Goal: Information Seeking & Learning: Find specific page/section

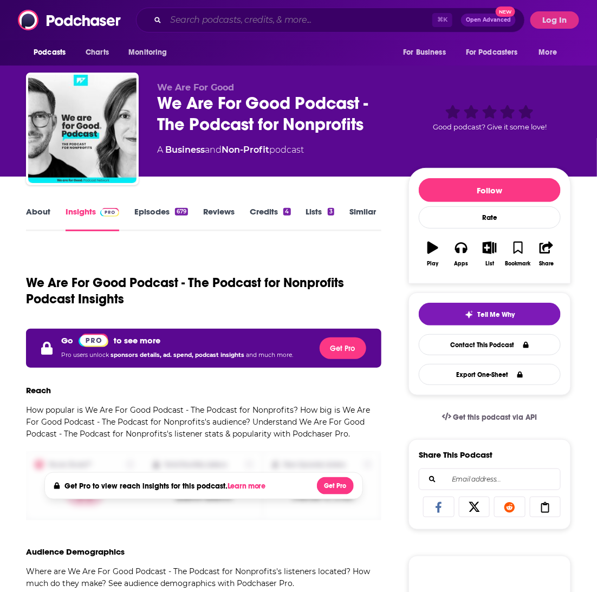
click at [190, 21] on input "Search podcasts, credits, & more..." at bounding box center [299, 19] width 266 height 17
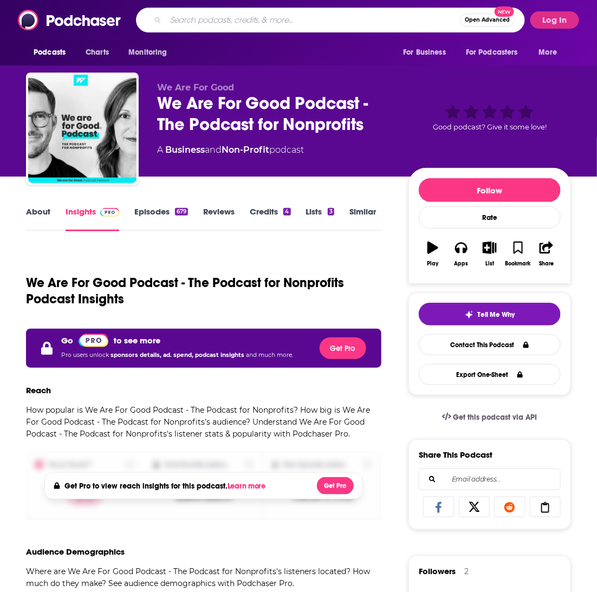
paste input "The Sacred Slope"
type input "The Sacred Slope"
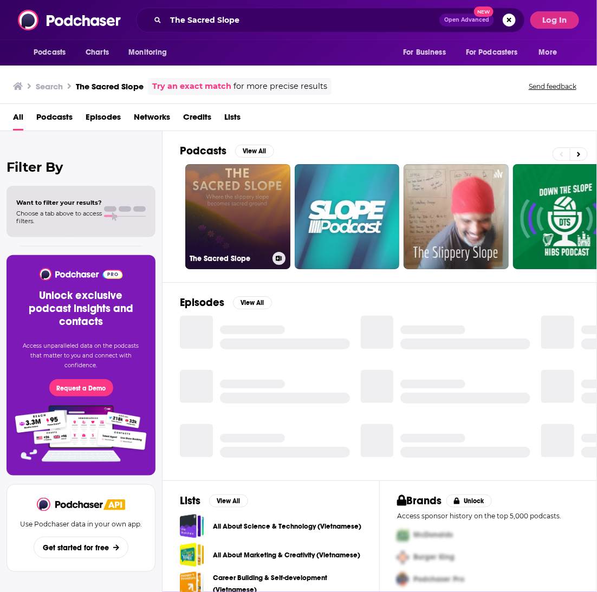
click at [259, 185] on link "The Sacred Slope" at bounding box center [237, 216] width 105 height 105
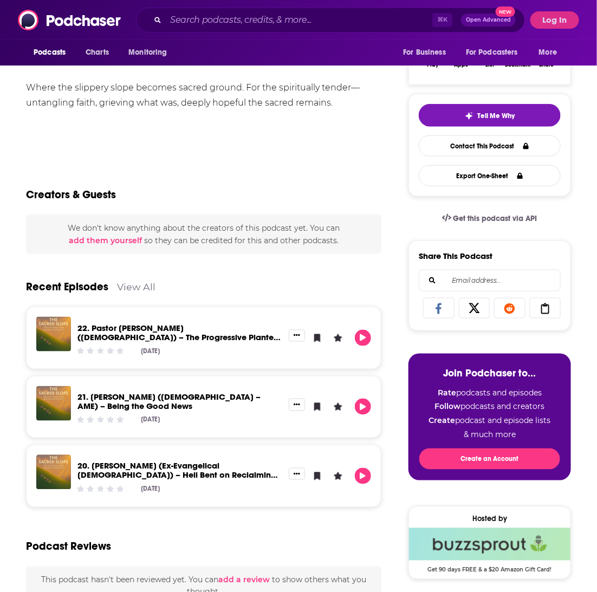
scroll to position [157, 0]
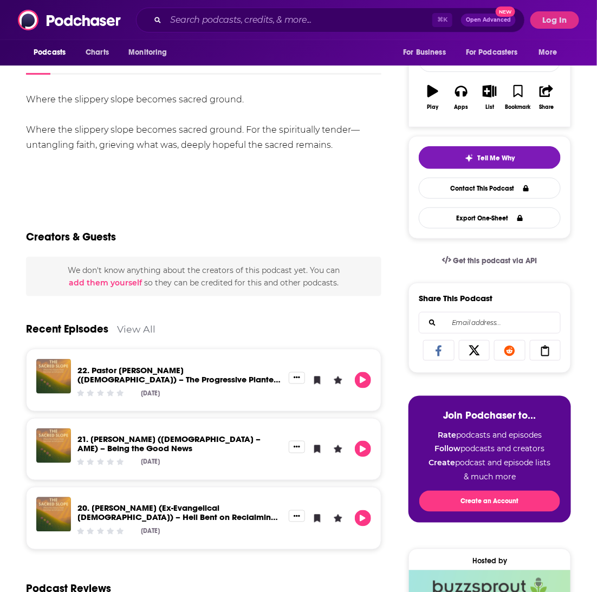
click at [556, 9] on div "Podcasts Charts Monitoring ⌘ K Open Advanced New For Business For Podcasters Mo…" at bounding box center [298, 20] width 597 height 40
click at [556, 13] on button "Log In" at bounding box center [554, 19] width 49 height 17
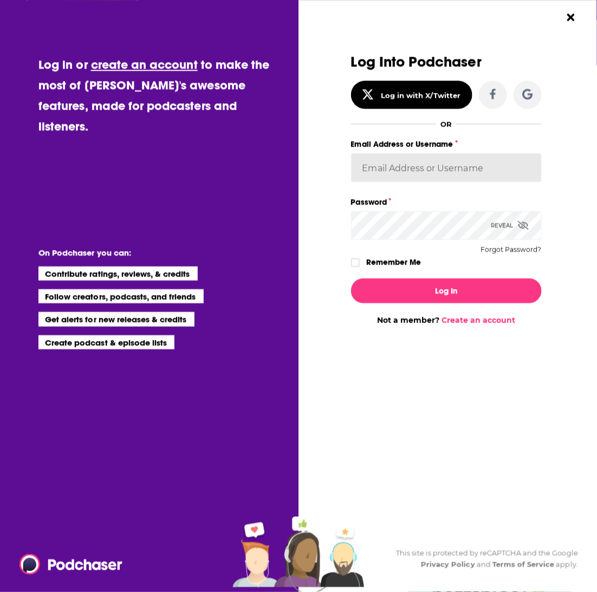
click at [427, 175] on input "Email Address or Username" at bounding box center [446, 167] width 191 height 29
click at [492, 97] on icon "Dialog" at bounding box center [493, 94] width 6 height 11
